Goal: Task Accomplishment & Management: Complete application form

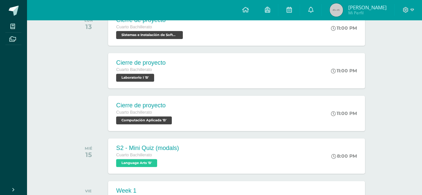
scroll to position [121, 0]
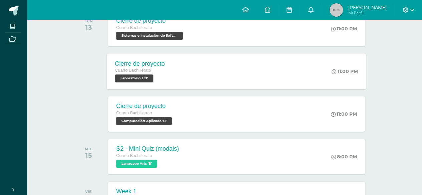
click at [144, 77] on span "Laboratorio I 'B'" at bounding box center [134, 78] width 38 height 8
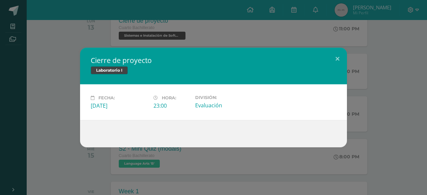
click at [67, 125] on div "Cierre de proyecto Laboratorio I Fecha: [DATE] Hora: 23:00 División:" at bounding box center [214, 98] width 422 height 100
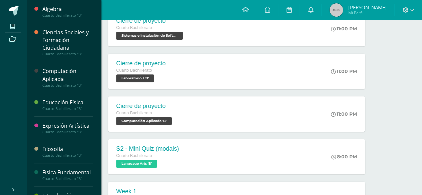
click at [53, 80] on div "Computación Aplicada" at bounding box center [67, 74] width 51 height 15
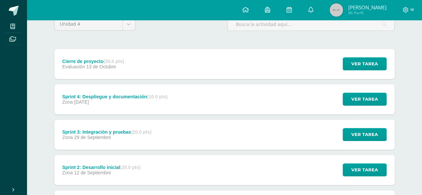
scroll to position [71, 0]
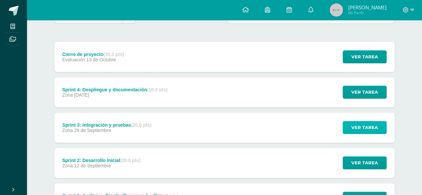
click at [374, 130] on span "Ver tarea" at bounding box center [364, 127] width 27 height 12
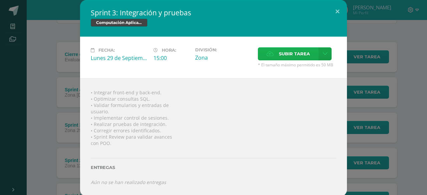
click at [293, 58] on span "Subir tarea" at bounding box center [294, 54] width 31 height 12
click at [0, 0] on input "Subir tarea" at bounding box center [0, 0] width 0 height 0
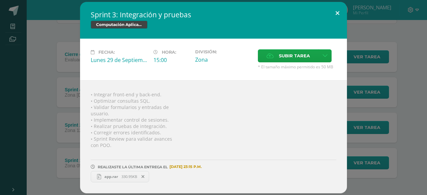
click at [337, 18] on button at bounding box center [337, 13] width 19 height 23
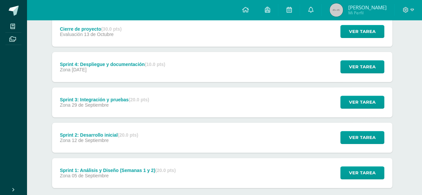
scroll to position [132, 2]
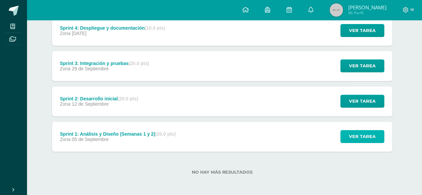
click at [357, 134] on span "Ver tarea" at bounding box center [362, 136] width 27 height 12
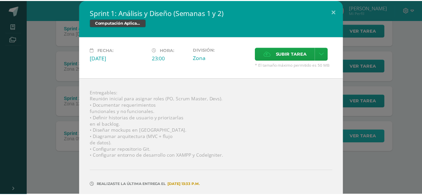
scroll to position [23, 0]
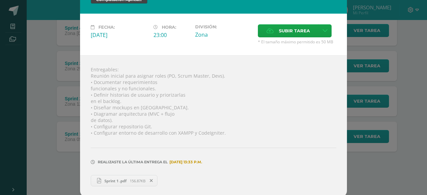
click at [362, 161] on div "Sprint 1: Análisis y Diseño (Semanas 1 y 2) Computación Aplicada Fecha: Viernes…" at bounding box center [214, 87] width 422 height 221
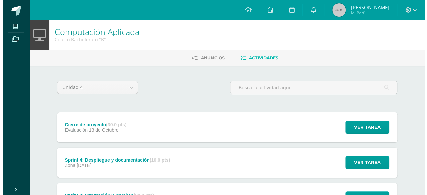
scroll to position [0, 0]
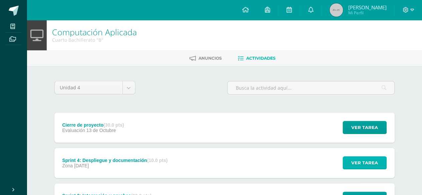
click at [379, 163] on button "Ver tarea" at bounding box center [365, 162] width 44 height 13
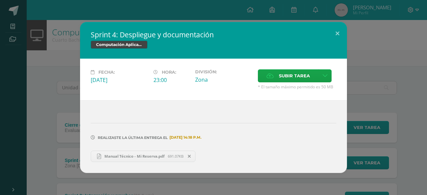
click at [392, 163] on div "Sprint 4: Despliegue y documentación Computación Aplicada Fecha: Domingo 05 de …" at bounding box center [214, 97] width 422 height 151
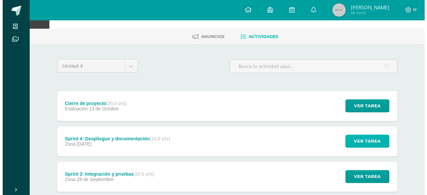
scroll to position [22, 0]
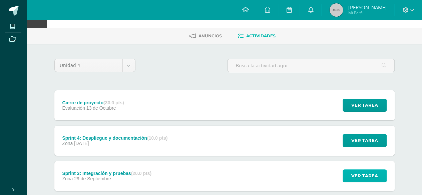
click at [365, 178] on span "Ver tarea" at bounding box center [364, 176] width 27 height 12
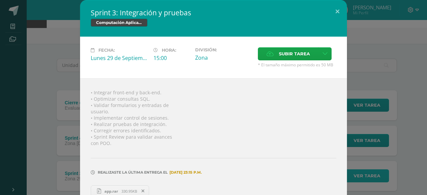
scroll to position [11, 0]
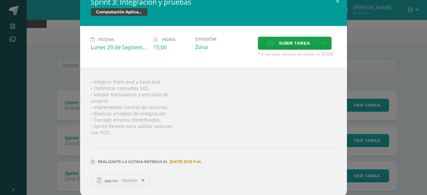
click at [400, 175] on div "Sprint 3: Integración y pruebas Computación Aplicada Fecha: Lunes 29 de Septiem…" at bounding box center [214, 93] width 422 height 208
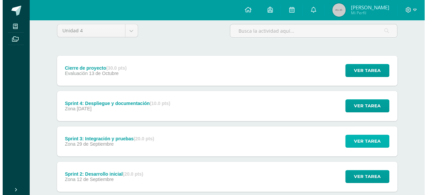
scroll to position [57, 0]
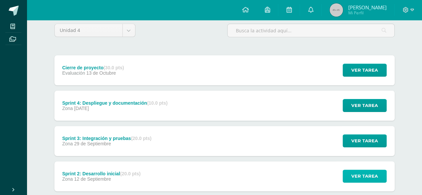
click at [362, 176] on span "Ver tarea" at bounding box center [364, 176] width 27 height 12
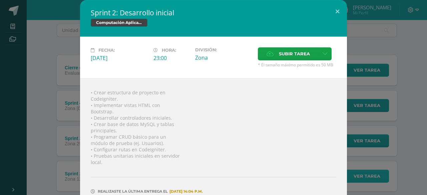
scroll to position [29, 0]
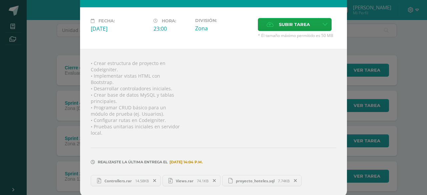
click at [382, 152] on div "Sprint 2: Desarrollo inicial Computación Aplicada Fecha: Viernes 12 de Septiemb…" at bounding box center [214, 84] width 422 height 227
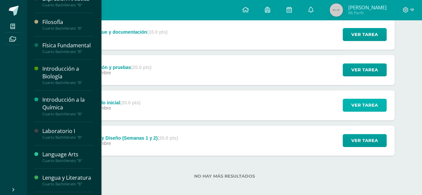
scroll to position [127, 0]
click at [52, 135] on div "Laboratorio I" at bounding box center [67, 131] width 51 height 8
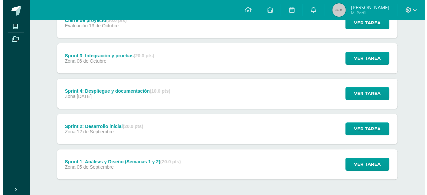
scroll to position [132, 0]
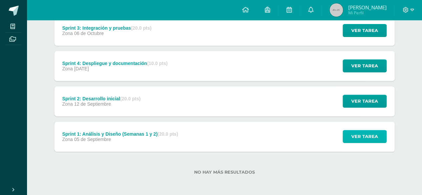
click at [358, 139] on span "Ver tarea" at bounding box center [364, 136] width 27 height 12
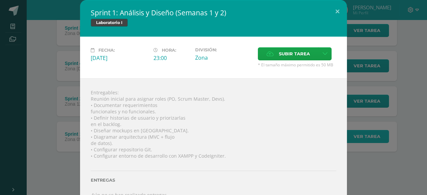
scroll to position [12, 0]
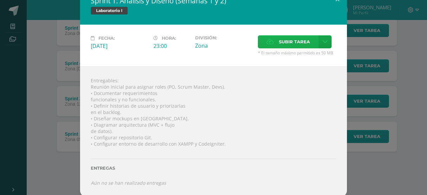
click at [271, 43] on icon at bounding box center [270, 42] width 7 height 4
click at [0, 0] on input "Subir tarea" at bounding box center [0, 0] width 0 height 0
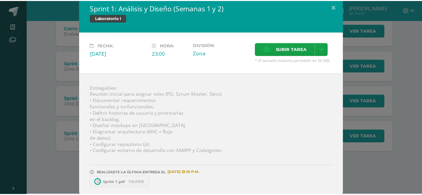
scroll to position [0, 0]
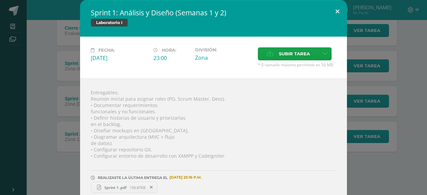
click at [338, 12] on button at bounding box center [337, 11] width 19 height 23
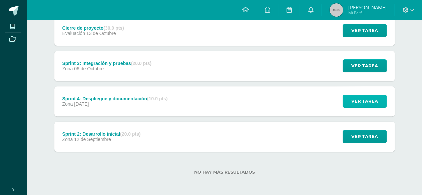
click at [358, 98] on span "Ver tarea" at bounding box center [364, 101] width 27 height 12
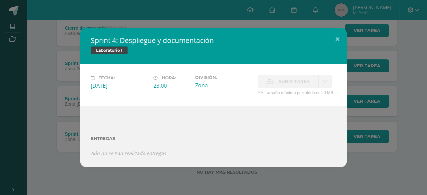
click at [355, 158] on div "Sprint 4: Despliegue y documentación Laboratorio I Fecha: Domingo 05 de Octubre…" at bounding box center [214, 97] width 422 height 139
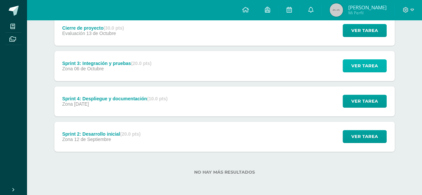
click at [360, 65] on span "Ver tarea" at bounding box center [364, 66] width 27 height 12
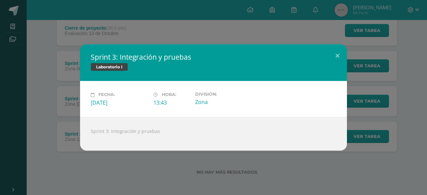
click at [406, 82] on div "Sprint 3: Integración y pruebas Laboratorio I Fecha: Lunes 06 de Octubre Hora: …" at bounding box center [214, 97] width 422 height 106
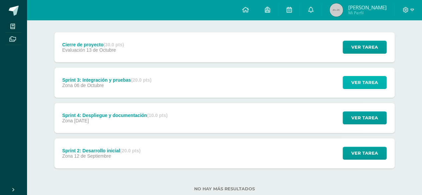
scroll to position [76, 0]
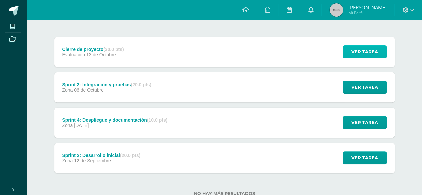
click at [372, 54] on span "Ver tarea" at bounding box center [364, 52] width 27 height 12
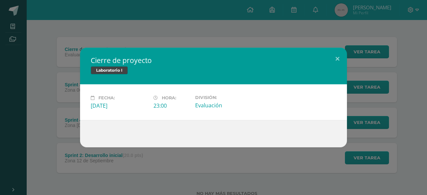
click at [385, 66] on div "Cierre de proyecto Laboratorio I Fecha: Lunes 13 de Octubre Hora: 23:00 Divisió…" at bounding box center [214, 98] width 422 height 100
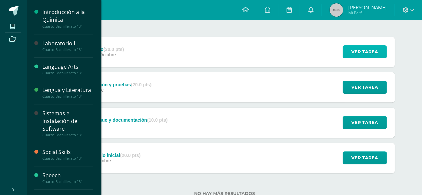
scroll to position [215, 0]
click at [58, 132] on div "Sistemas e Instalación de Software" at bounding box center [67, 120] width 51 height 23
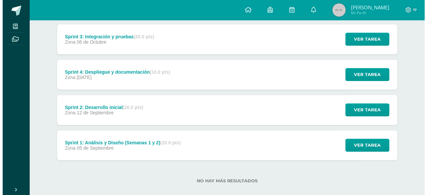
scroll to position [132, 0]
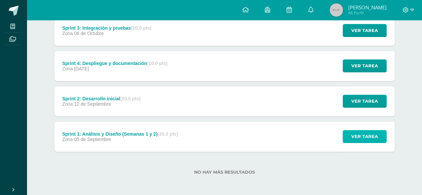
click at [352, 132] on button "Ver tarea" at bounding box center [365, 136] width 44 height 13
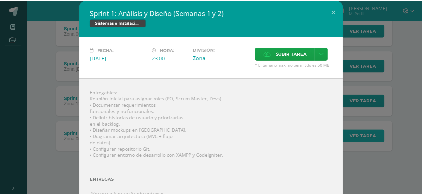
scroll to position [12, 0]
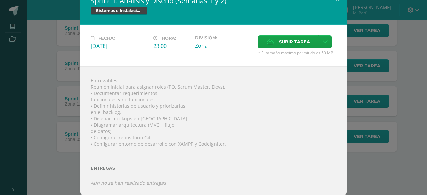
click at [364, 174] on div "Sprint 1: Análisis y Diseño (Semanas 1 y 2) Sistemas e Instalación de Software …" at bounding box center [214, 92] width 422 height 209
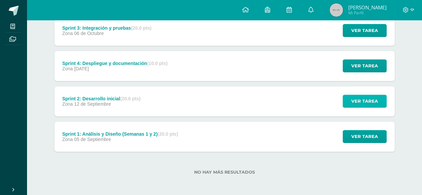
click at [354, 98] on span "Ver tarea" at bounding box center [364, 101] width 27 height 12
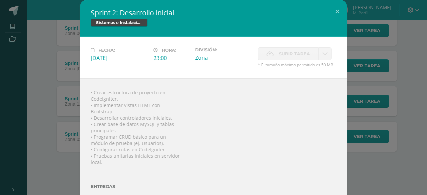
click at [374, 146] on div "Sprint 2: Desarrollo inicial Sistemas e Instalación de Software Fecha: [DATE] H…" at bounding box center [214, 108] width 422 height 216
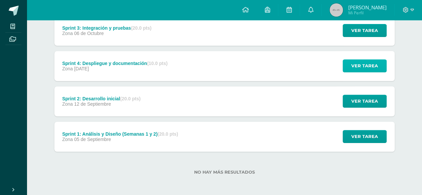
click at [358, 64] on span "Ver tarea" at bounding box center [364, 66] width 27 height 12
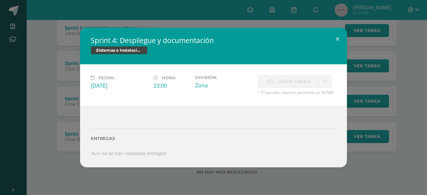
click at [383, 134] on div "Sprint 4: Despliegue y documentación Sistemas e Instalación de Software Fecha: …" at bounding box center [214, 97] width 422 height 139
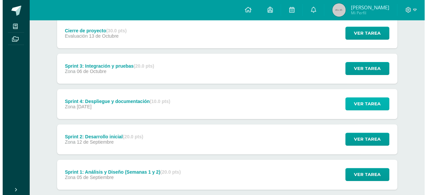
scroll to position [94, 0]
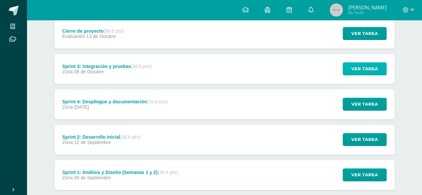
click at [368, 66] on span "Ver tarea" at bounding box center [364, 69] width 27 height 12
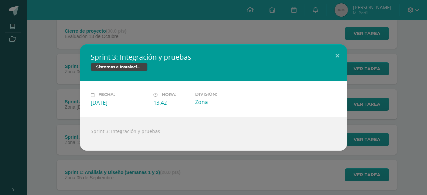
click at [373, 71] on div "Sprint 3: Integración y pruebas Sistemas e Instalación de Software Fecha: [DATE…" at bounding box center [214, 97] width 422 height 106
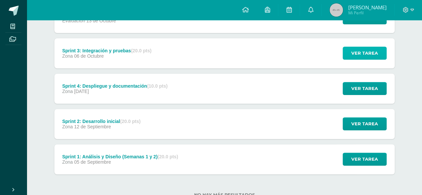
scroll to position [110, 0]
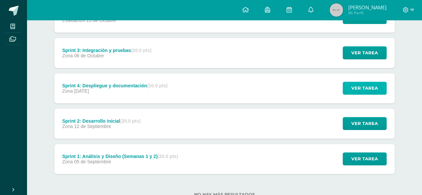
click at [363, 91] on span "Ver tarea" at bounding box center [364, 88] width 27 height 12
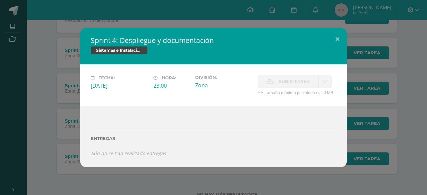
click at [370, 103] on div "Sprint 4: Despliegue y documentación Sistemas e Instalación de Software Fecha: …" at bounding box center [214, 97] width 422 height 139
